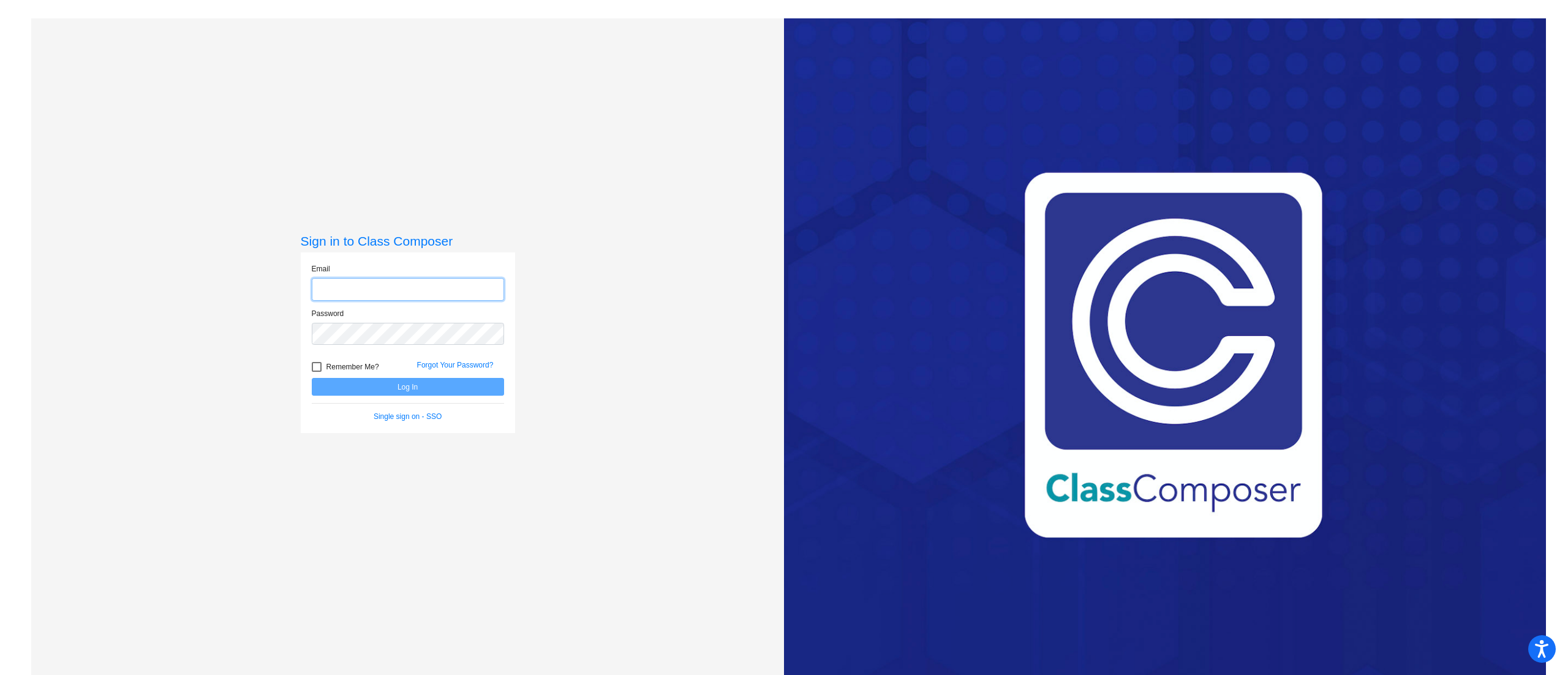
type input "[PERSON_NAME][EMAIL_ADDRESS][DOMAIN_NAME]"
click at [457, 391] on button "Log In" at bounding box center [408, 386] width 192 height 18
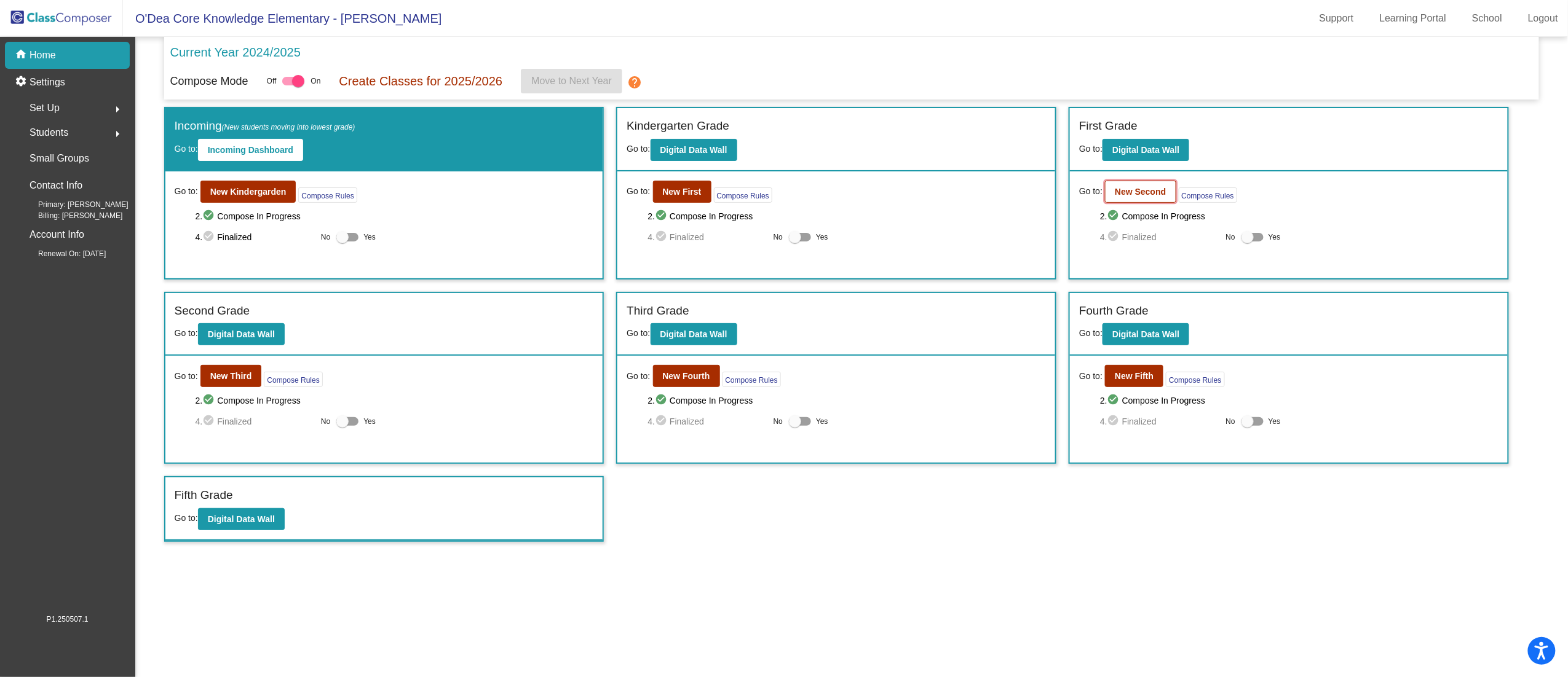
click at [1127, 194] on b "New Second" at bounding box center [1140, 191] width 51 height 10
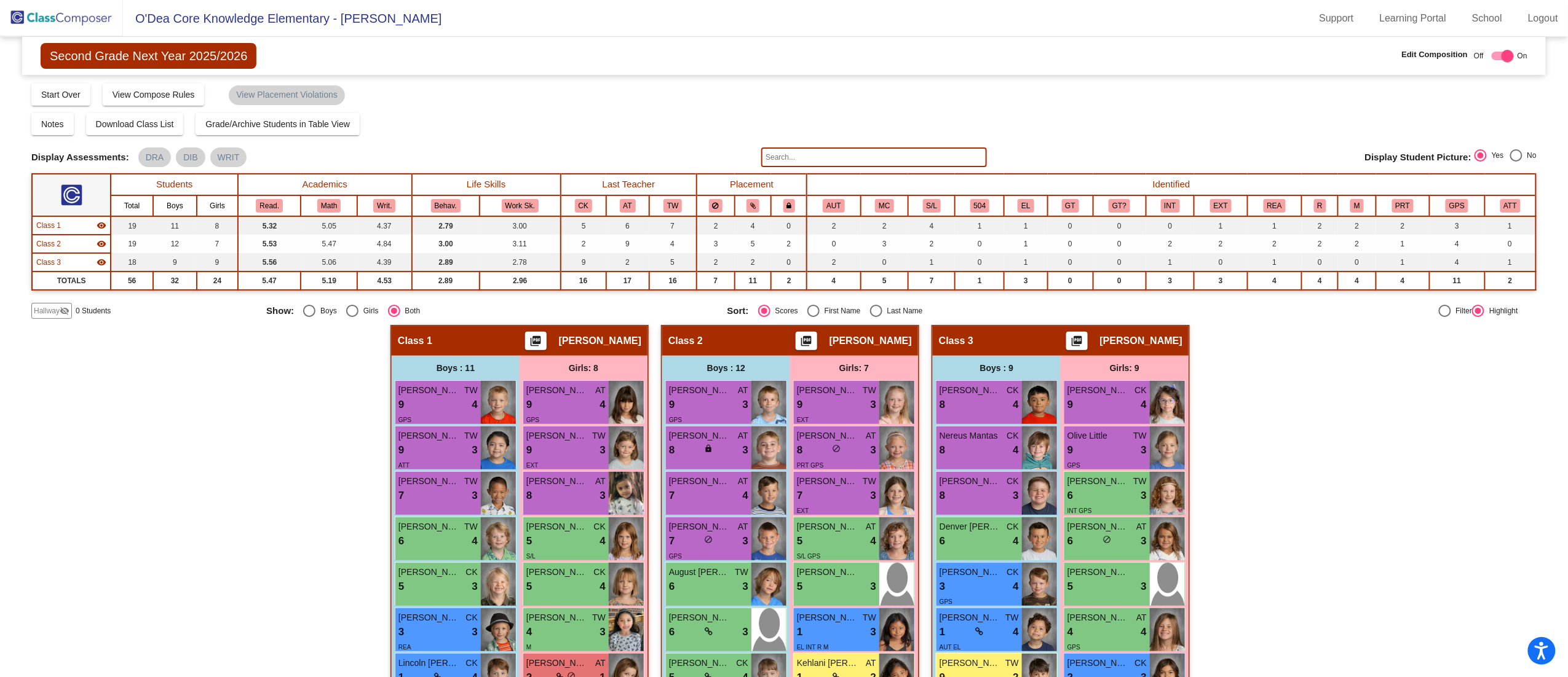
scroll to position [246, 0]
